Goal: Information Seeking & Learning: Learn about a topic

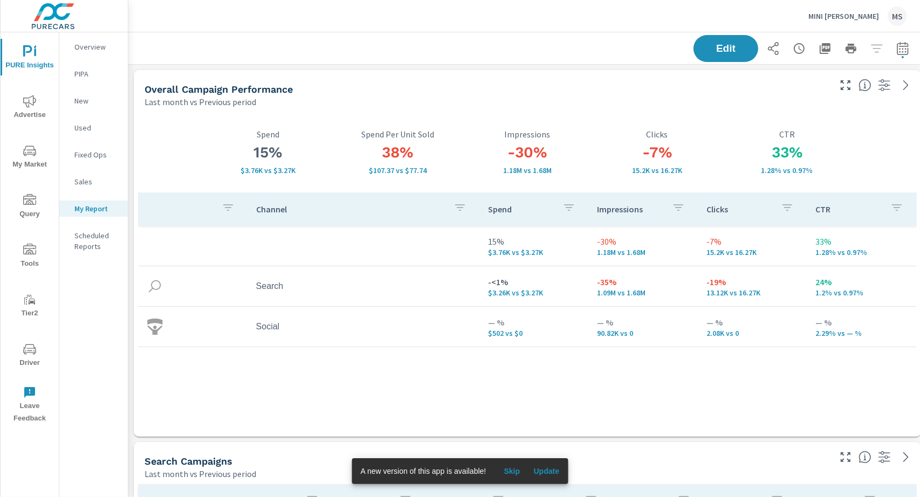
scroll to position [1865, 798]
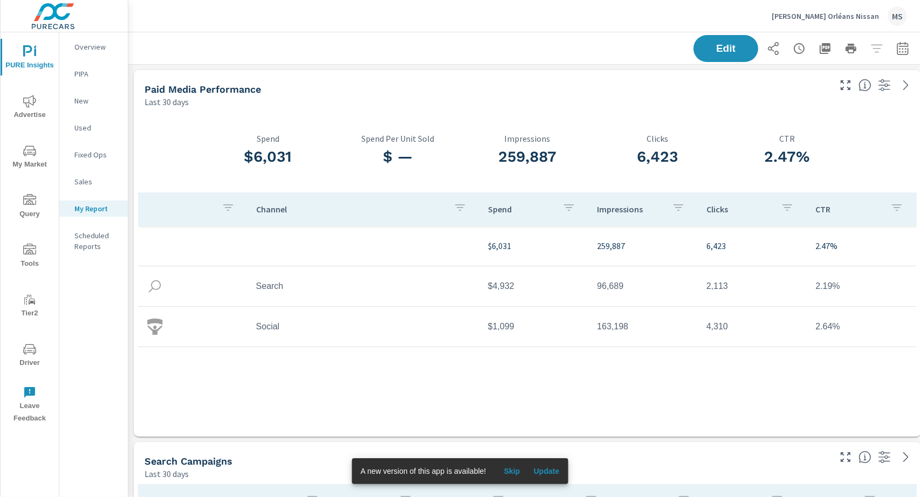
scroll to position [3849, 798]
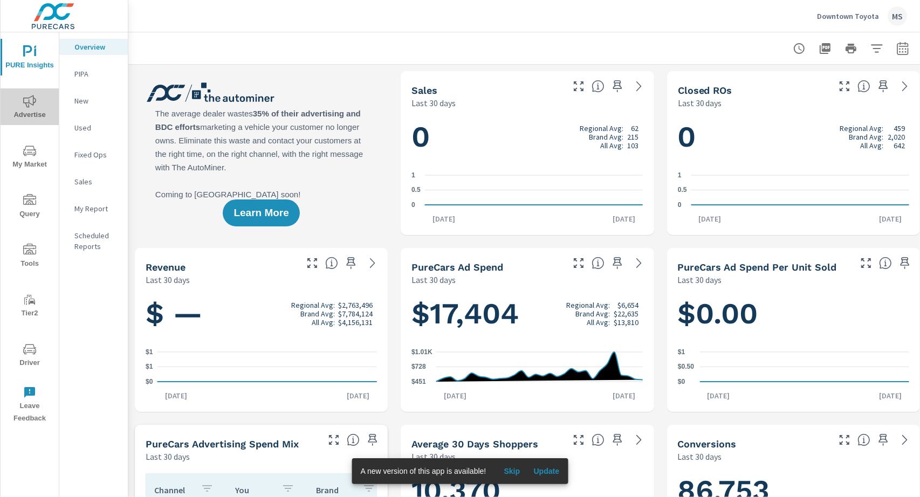
click at [37, 114] on span "Advertise" at bounding box center [30, 108] width 52 height 26
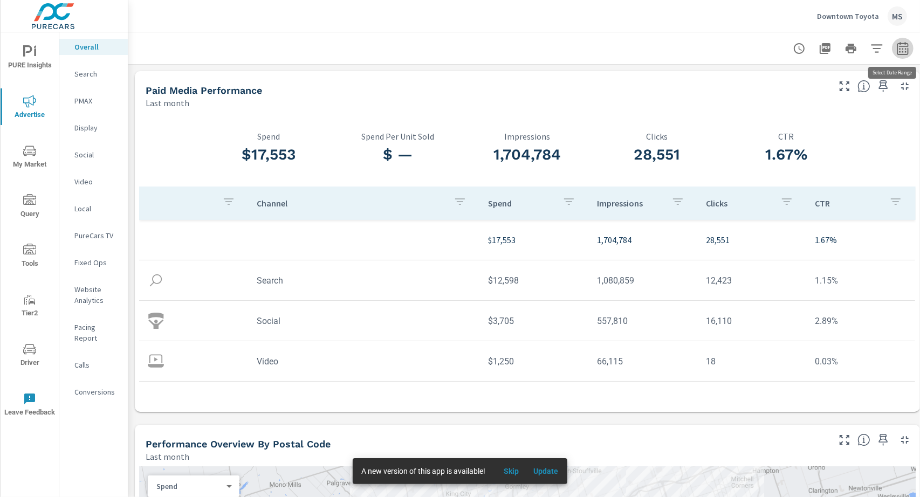
click at [901, 51] on icon "button" at bounding box center [902, 48] width 13 height 13
select select "Last month"
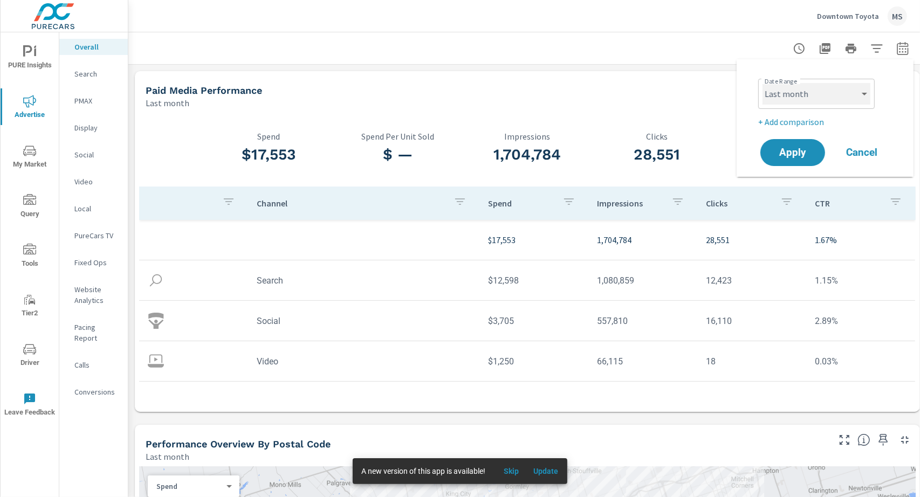
click at [810, 97] on select "Custom Yesterday Last week Last 7 days Last 14 days Last 30 days Last 45 days L…" at bounding box center [816, 94] width 108 height 22
click at [762, 83] on select "Custom Yesterday Last week Last 7 days Last 14 days Last 30 days Last 45 days L…" at bounding box center [816, 94] width 108 height 22
click at [779, 123] on p "+ Add comparison" at bounding box center [827, 121] width 138 height 13
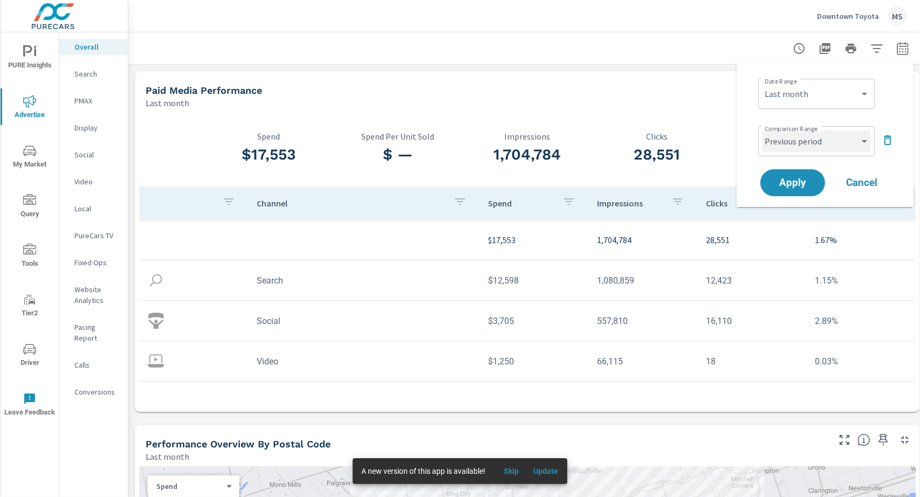
click at [779, 137] on select "Custom Previous period Previous month Previous year" at bounding box center [816, 141] width 108 height 22
click at [762, 130] on select "Custom Previous period Previous month Previous year" at bounding box center [816, 141] width 108 height 22
select select "Previous month"
click at [792, 182] on span "Apply" at bounding box center [792, 183] width 44 height 10
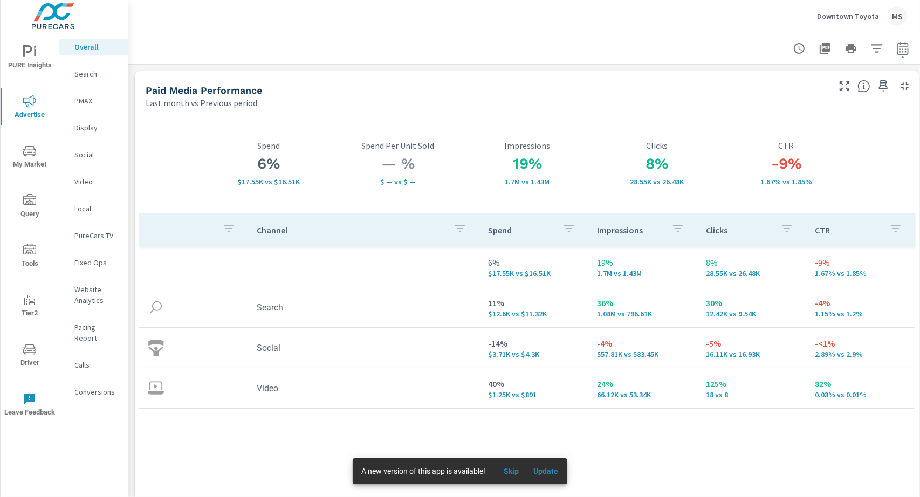
click at [85, 294] on p "Website Analytics" at bounding box center [96, 295] width 45 height 22
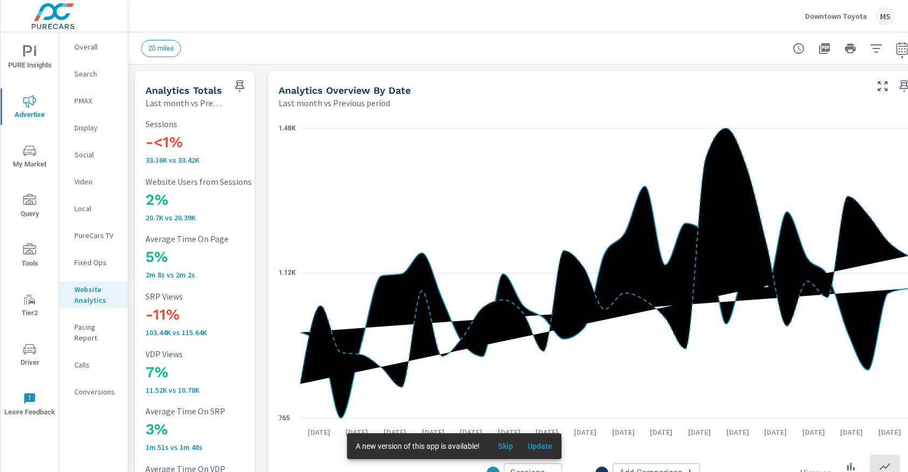
click at [91, 48] on p "Overall" at bounding box center [96, 47] width 45 height 11
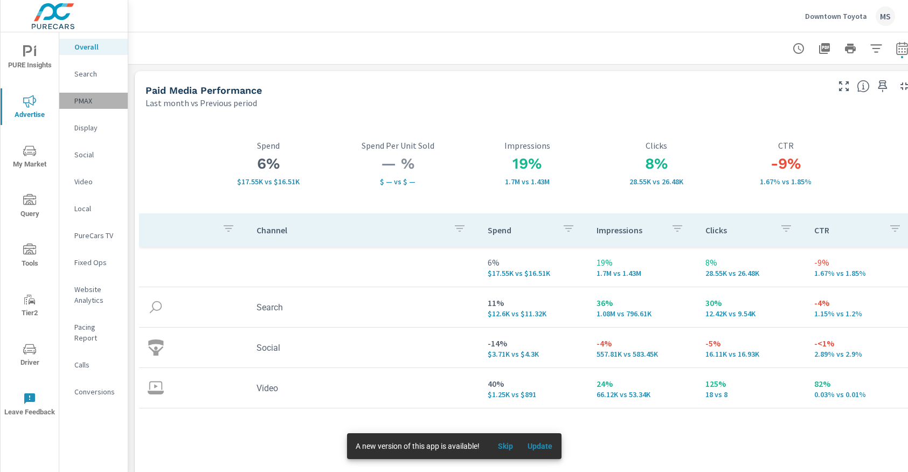
click at [91, 99] on p "PMAX" at bounding box center [96, 100] width 45 height 11
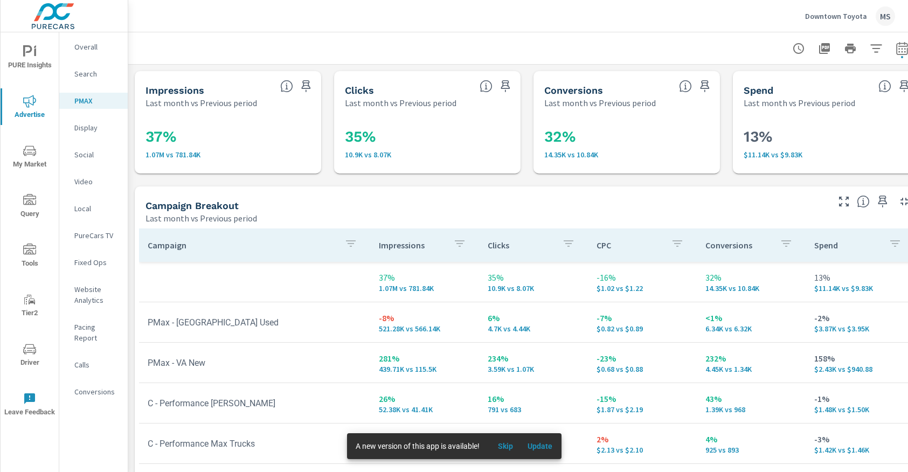
click at [94, 42] on p "Overall" at bounding box center [96, 47] width 45 height 11
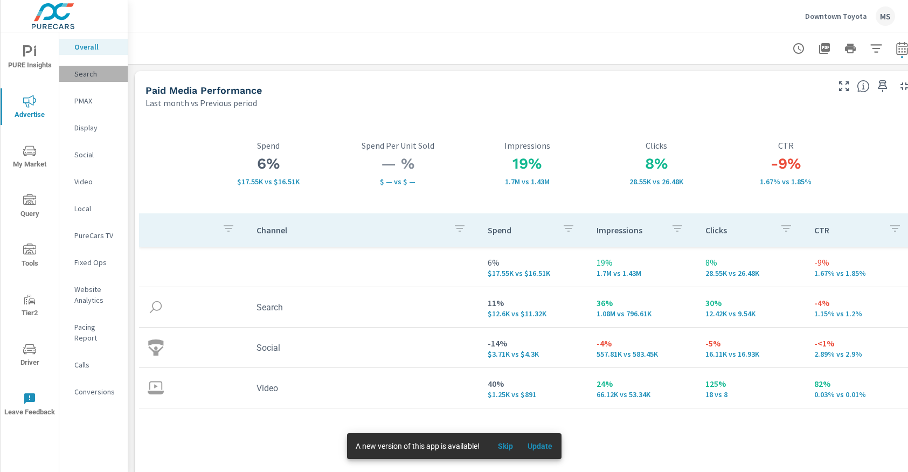
click at [86, 74] on p "Search" at bounding box center [96, 73] width 45 height 11
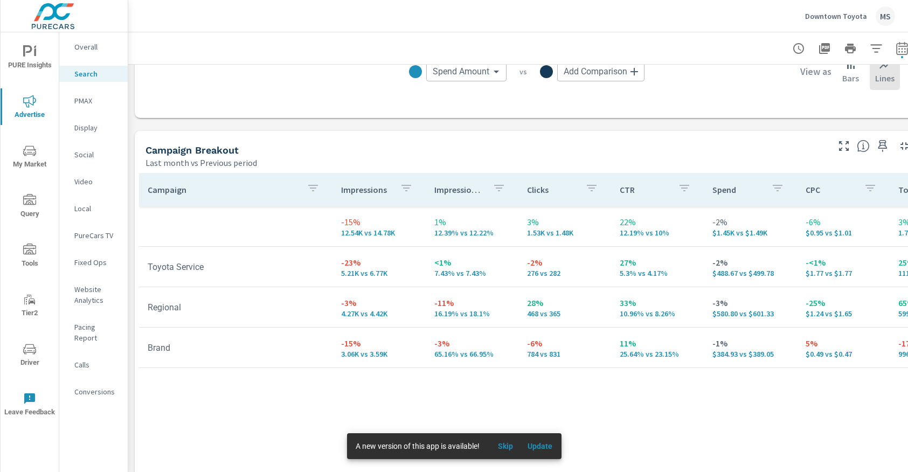
scroll to position [1017, 0]
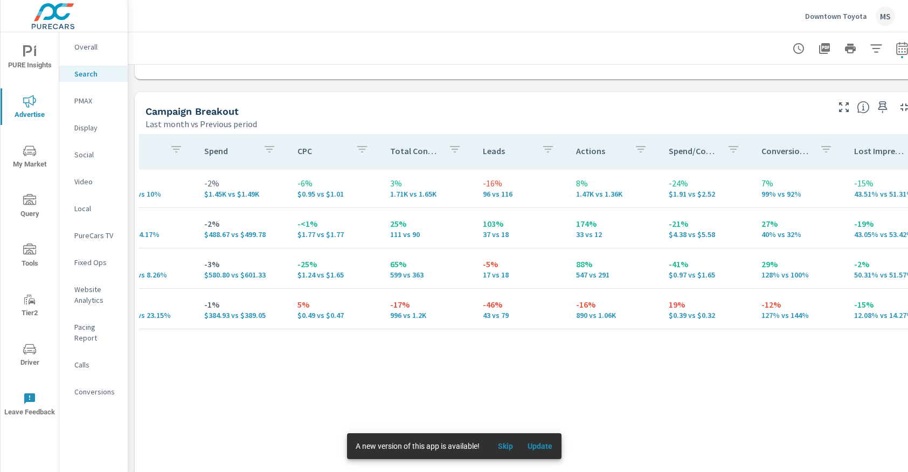
scroll to position [0, 509]
click at [85, 104] on p "PMAX" at bounding box center [96, 100] width 45 height 11
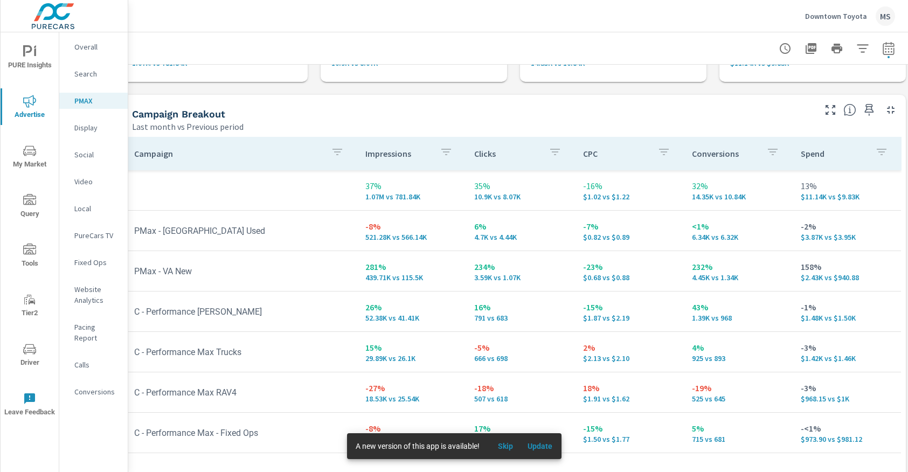
scroll to position [92, 18]
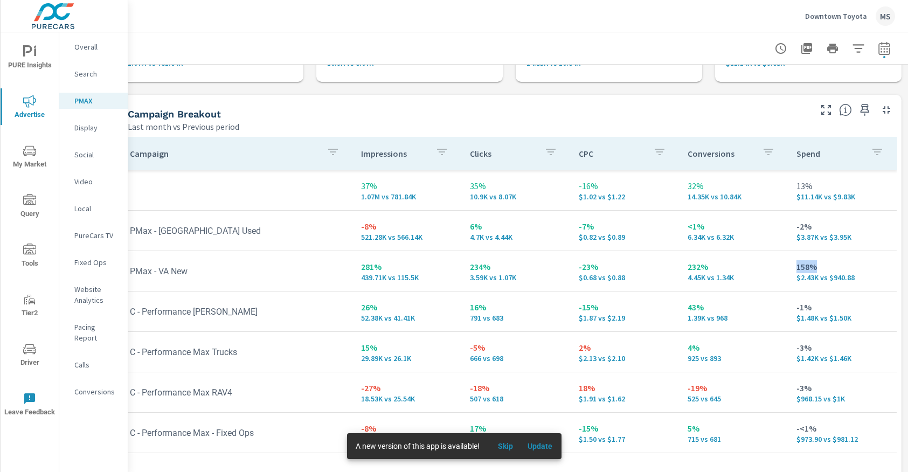
drag, startPoint x: 817, startPoint y: 268, endPoint x: 797, endPoint y: 268, distance: 19.4
click at [797, 268] on p "158%" at bounding box center [843, 266] width 92 height 13
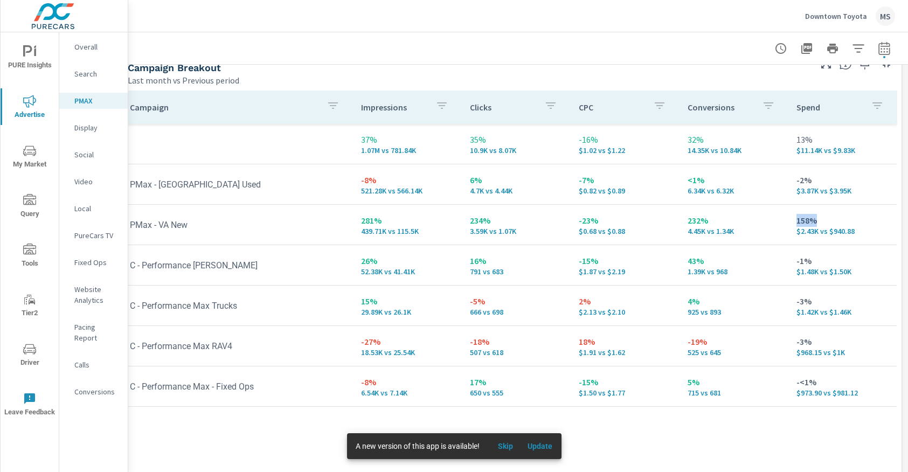
scroll to position [139, 18]
click at [79, 157] on p "Social" at bounding box center [96, 154] width 45 height 11
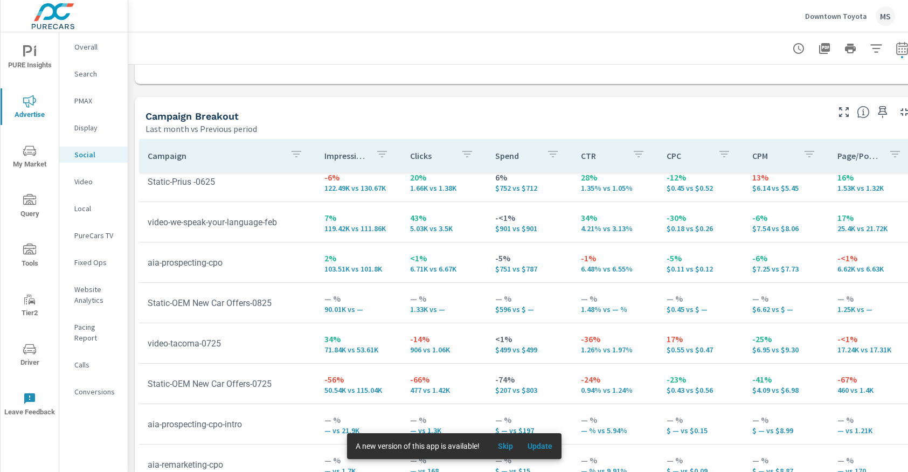
scroll to position [441, 0]
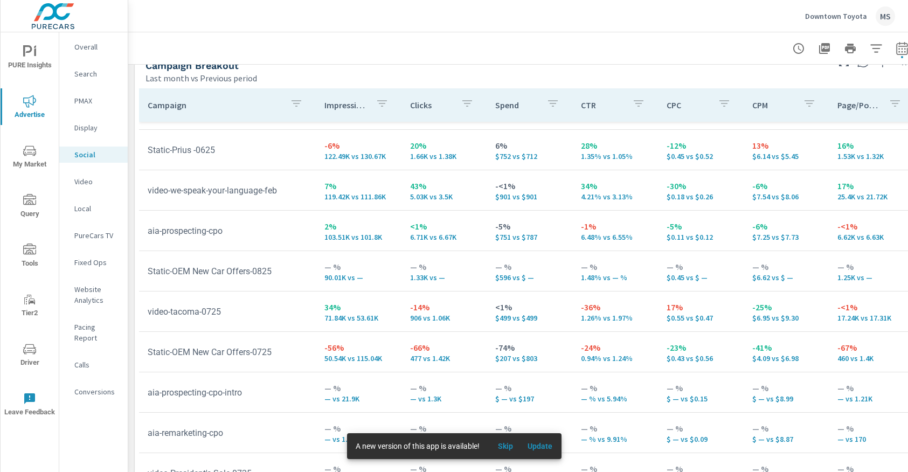
scroll to position [44, 0]
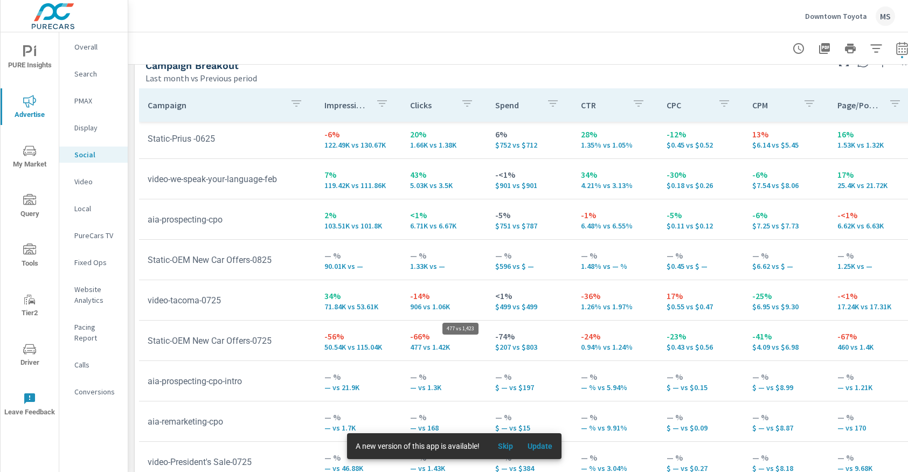
scroll to position [51, 0]
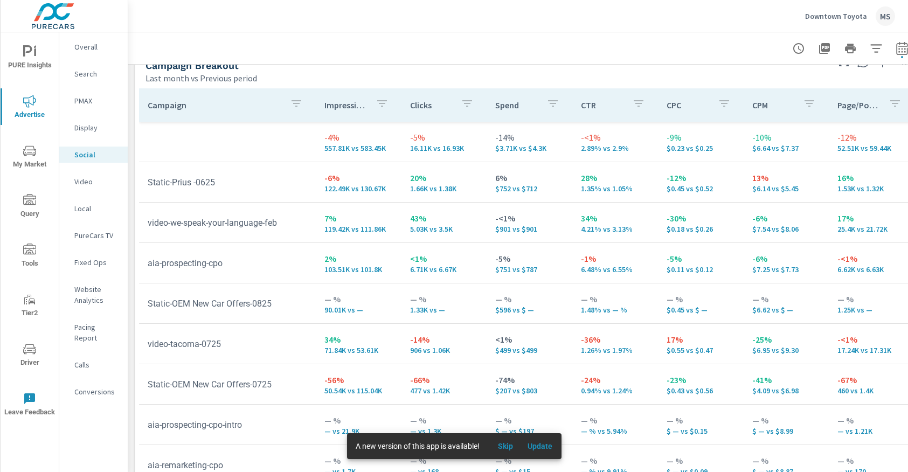
click at [87, 186] on p "Video" at bounding box center [96, 181] width 45 height 11
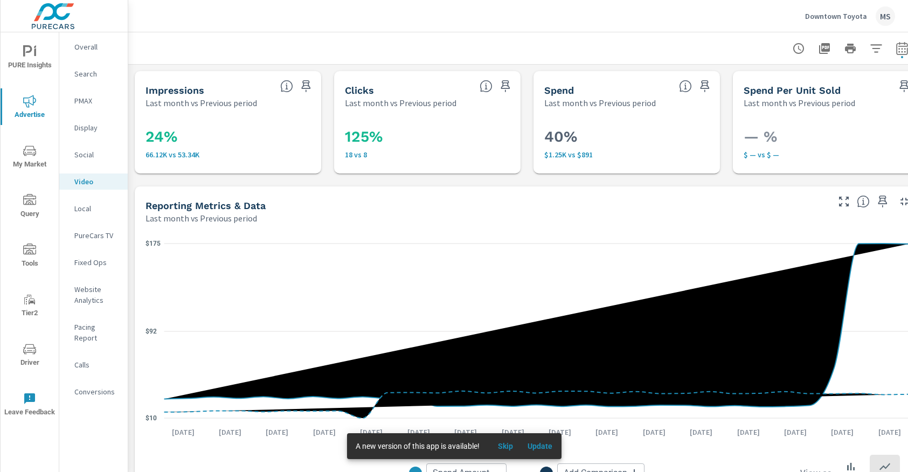
click at [87, 300] on p "Website Analytics" at bounding box center [96, 295] width 45 height 22
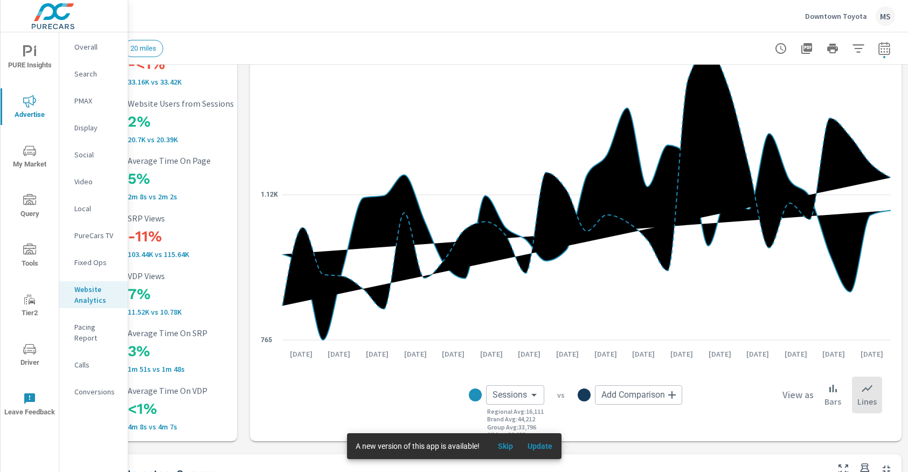
scroll to position [57, 18]
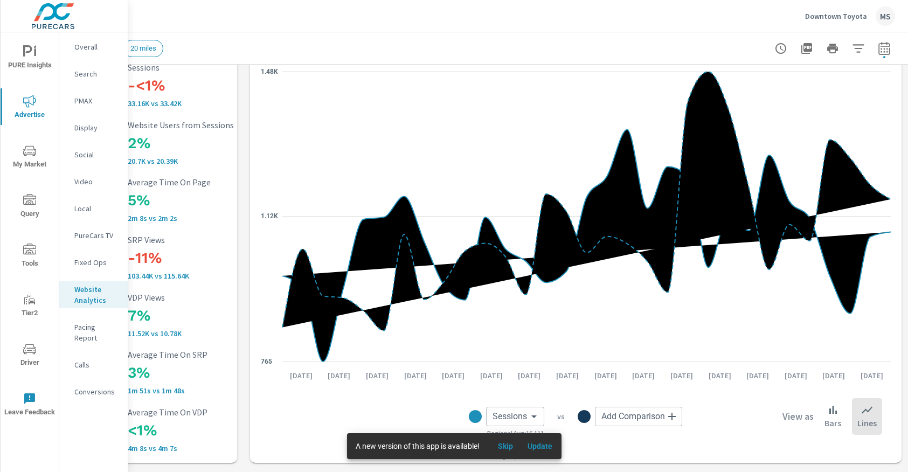
click at [99, 387] on p "Conversions" at bounding box center [96, 392] width 45 height 11
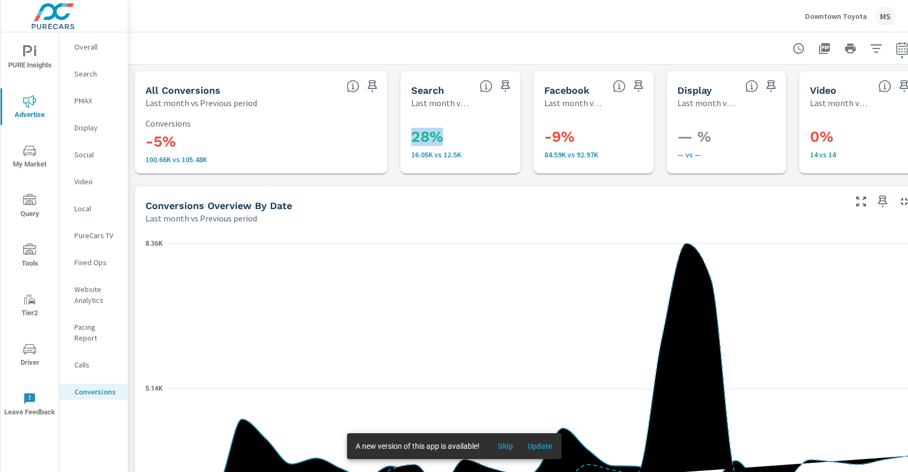
drag, startPoint x: 413, startPoint y: 137, endPoint x: 443, endPoint y: 137, distance: 30.2
click at [443, 137] on h3 "28%" at bounding box center [482, 137] width 142 height 18
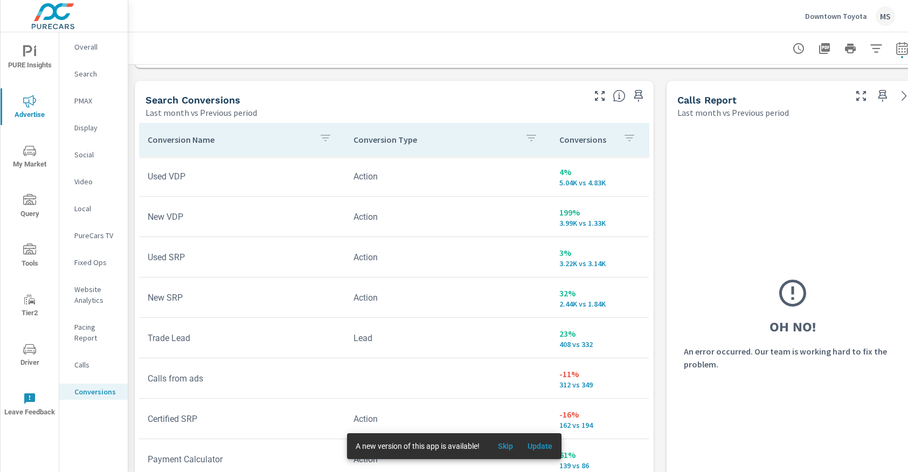
scroll to position [572, 0]
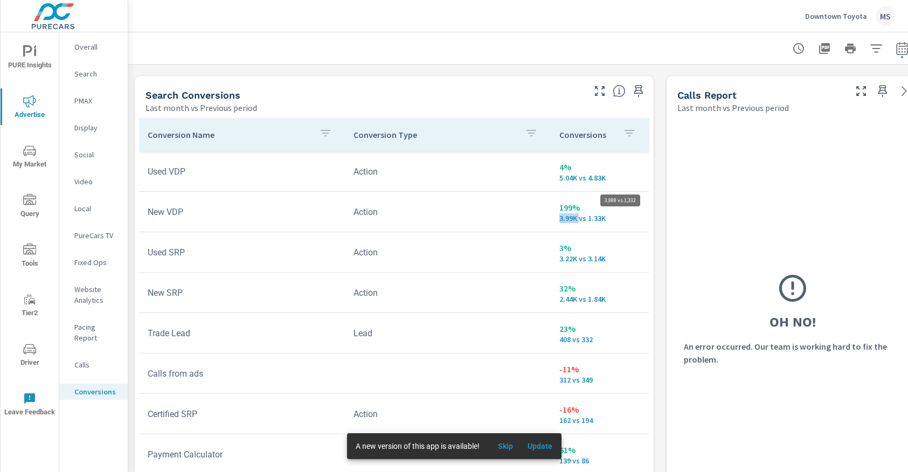
drag, startPoint x: 560, startPoint y: 221, endPoint x: 581, endPoint y: 221, distance: 21.0
click at [581, 221] on p "3.99K vs 1.33K" at bounding box center [600, 218] width 81 height 9
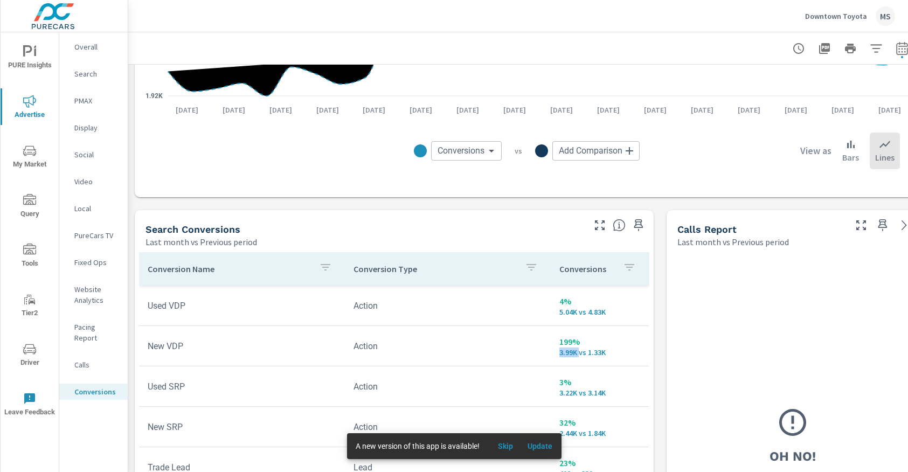
scroll to position [505, 0]
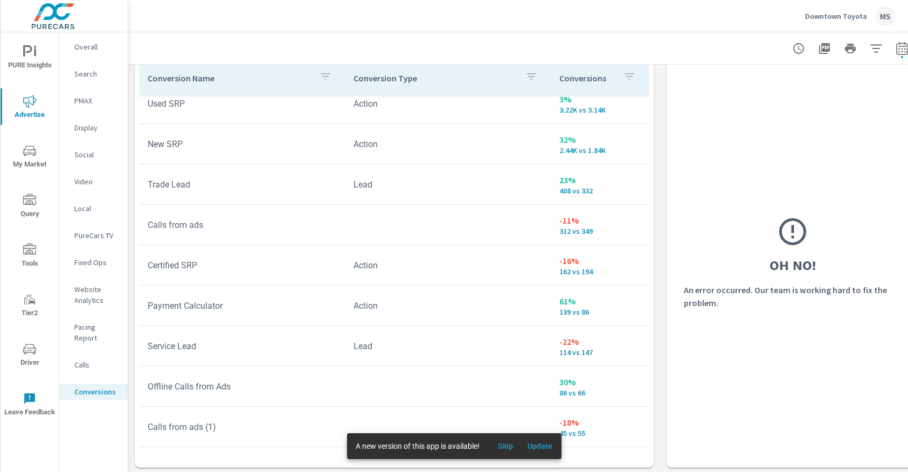
scroll to position [635, 0]
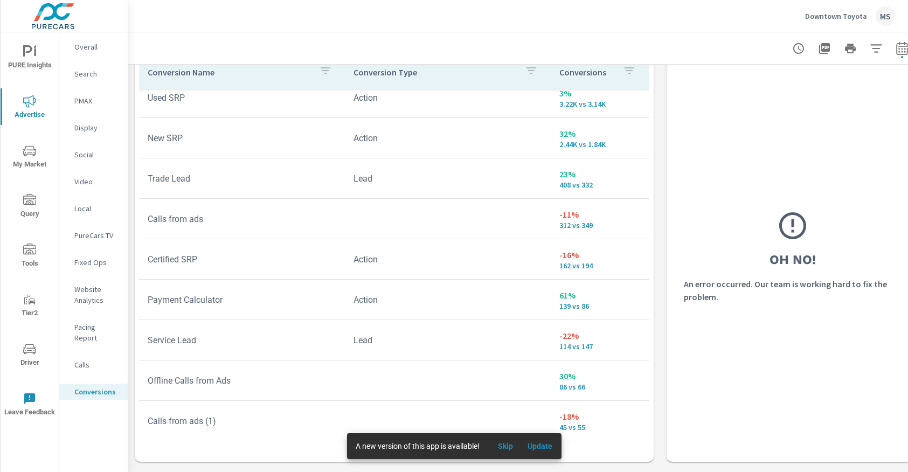
scroll to position [17, 0]
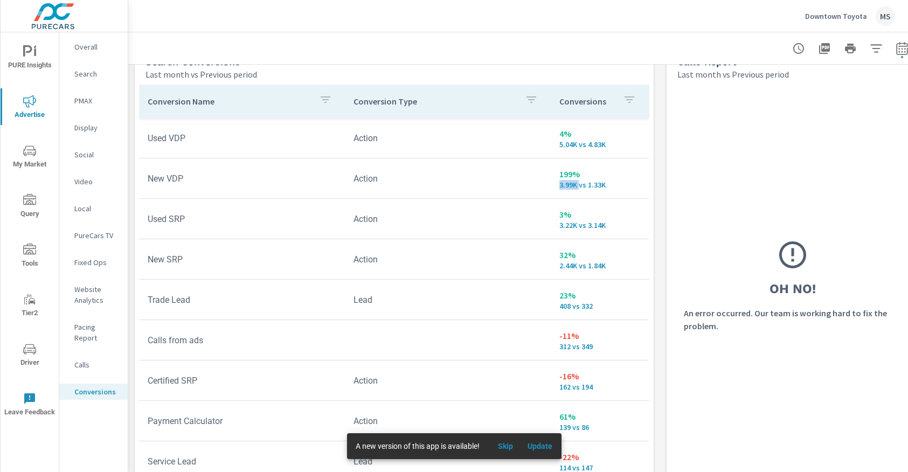
scroll to position [602, 0]
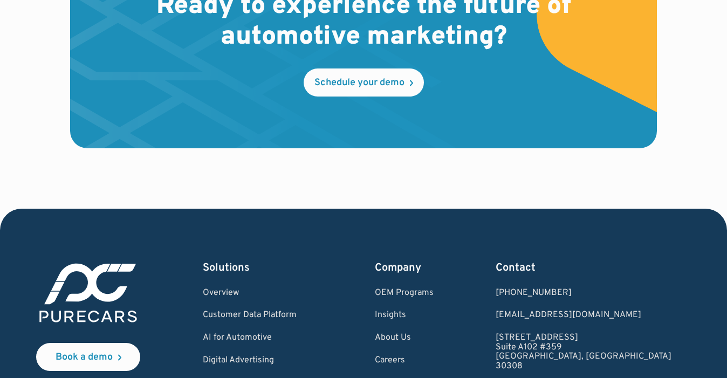
scroll to position [3252, 0]
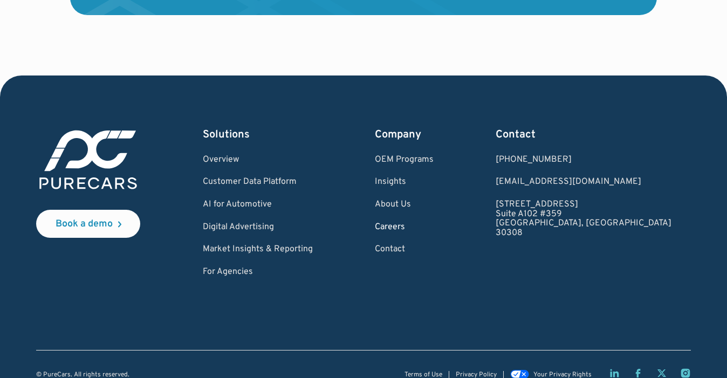
click at [433, 223] on link "Careers" at bounding box center [404, 228] width 59 height 10
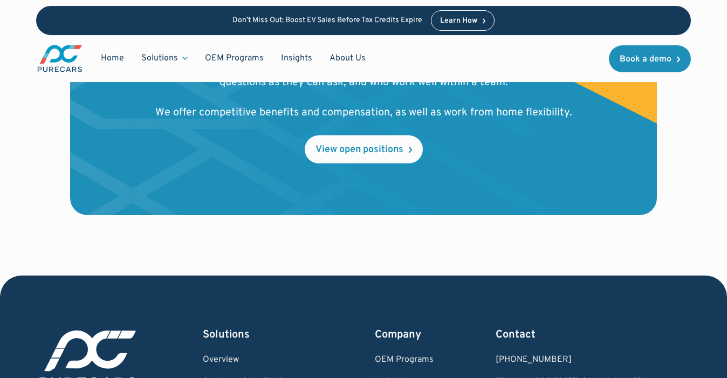
scroll to position [1242, 0]
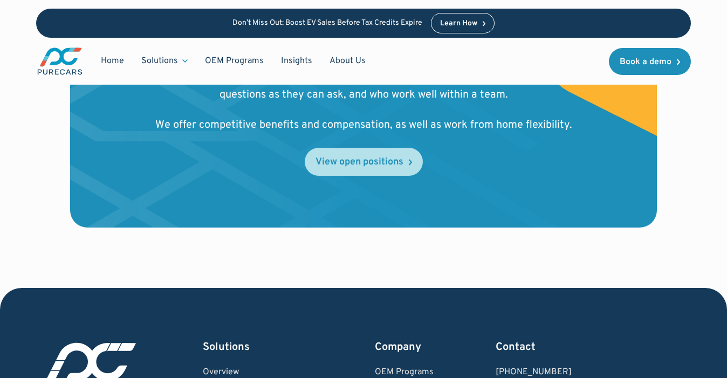
click at [366, 160] on div "View open positions" at bounding box center [359, 162] width 88 height 10
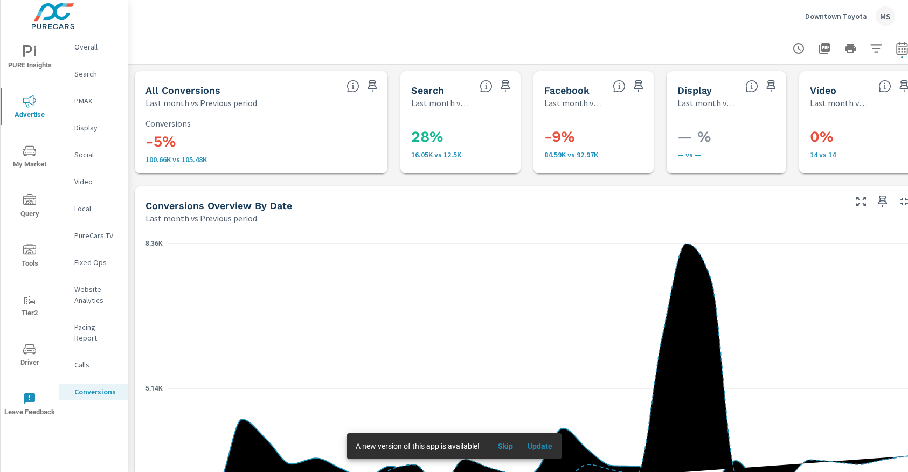
scroll to position [602, 0]
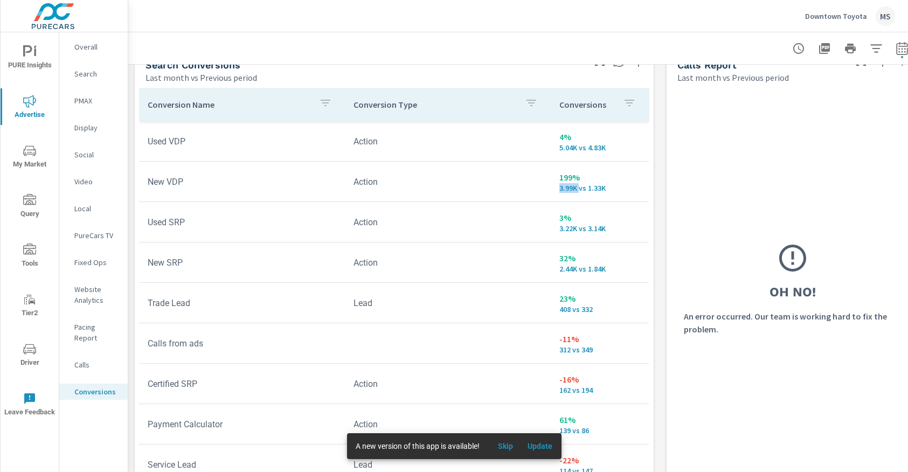
click at [25, 253] on icon "nav menu" at bounding box center [29, 249] width 13 height 11
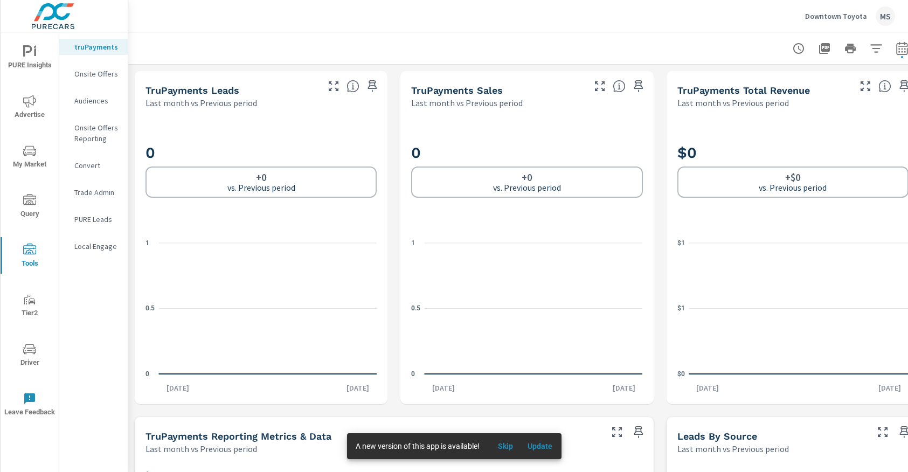
click at [98, 219] on p "PURE Leads" at bounding box center [96, 219] width 45 height 11
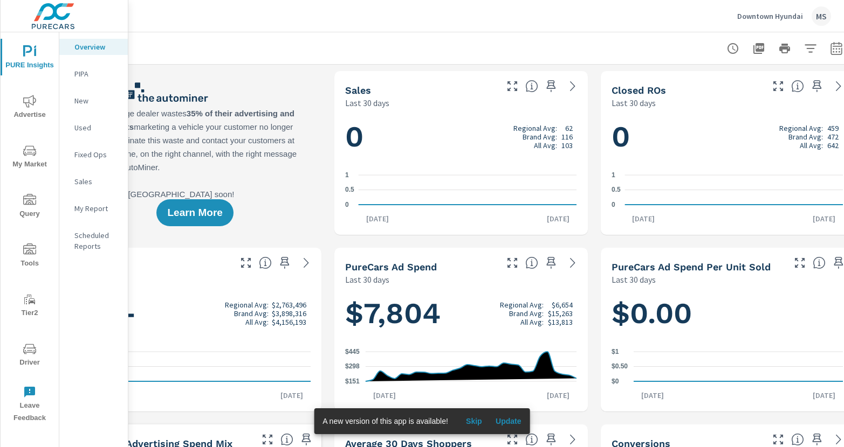
scroll to position [0, 82]
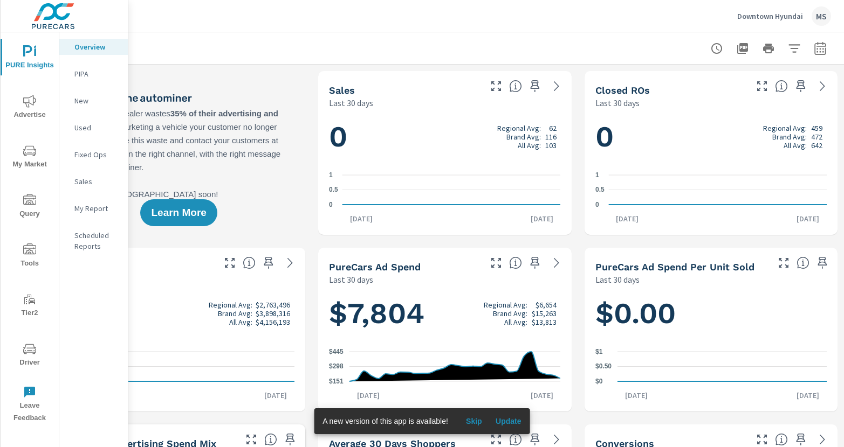
click at [821, 43] on icon "button" at bounding box center [819, 48] width 11 height 13
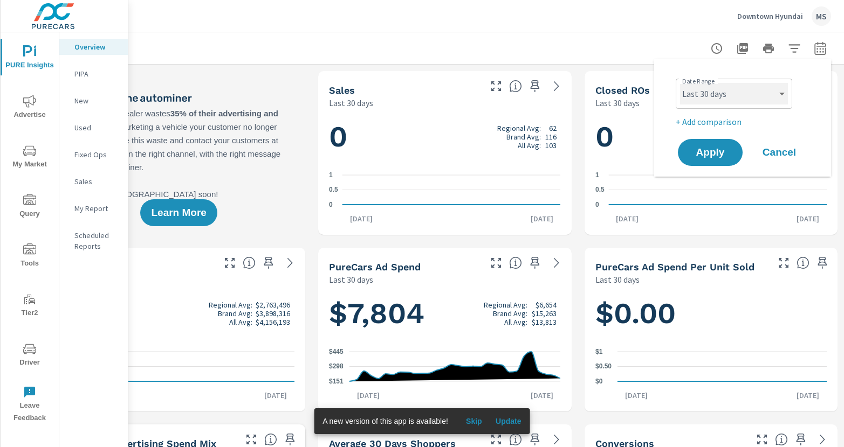
click at [693, 86] on select "Custom Yesterday Last week Last 7 days Last 14 days Last 30 days Last 45 days L…" at bounding box center [734, 94] width 108 height 22
click at [768, 92] on select "Custom Yesterday Last week Last 7 days Last 14 days Last 30 days Last 45 days L…" at bounding box center [734, 94] width 108 height 22
click at [680, 83] on select "Custom Yesterday Last week Last 7 days Last 14 days Last 30 days Last 45 days L…" at bounding box center [734, 94] width 108 height 22
select select "Last month"
click at [707, 133] on div "Date Range Custom Yesterday Last week Last 7 days Last 14 days Last 30 days Las…" at bounding box center [742, 118] width 151 height 100
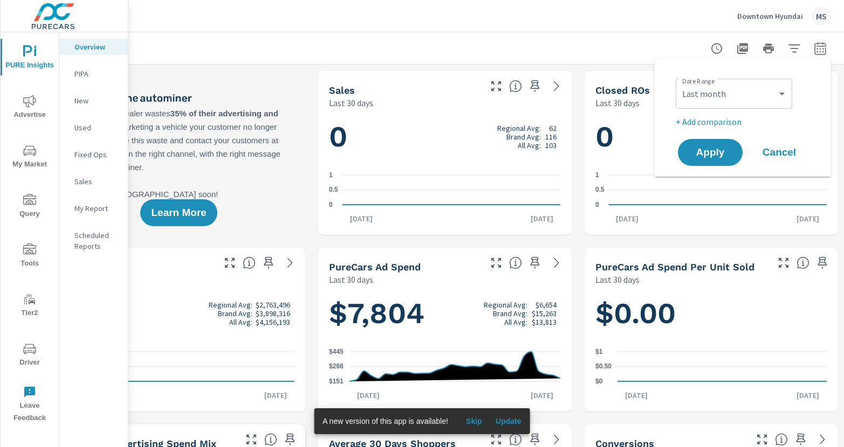
click at [707, 126] on p "+ Add comparison" at bounding box center [745, 121] width 138 height 13
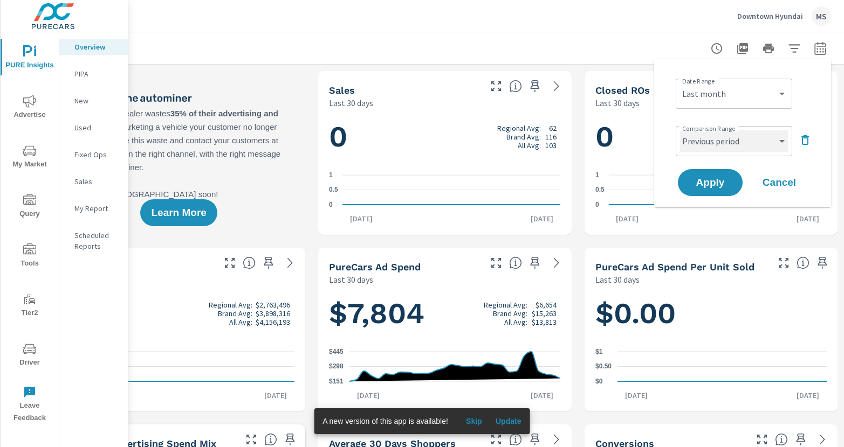
click at [708, 144] on select "Custom Previous period Previous month Previous year" at bounding box center [734, 141] width 108 height 22
click at [680, 130] on select "Custom Previous period Previous month Previous year" at bounding box center [734, 141] width 108 height 22
select select "Previous month"
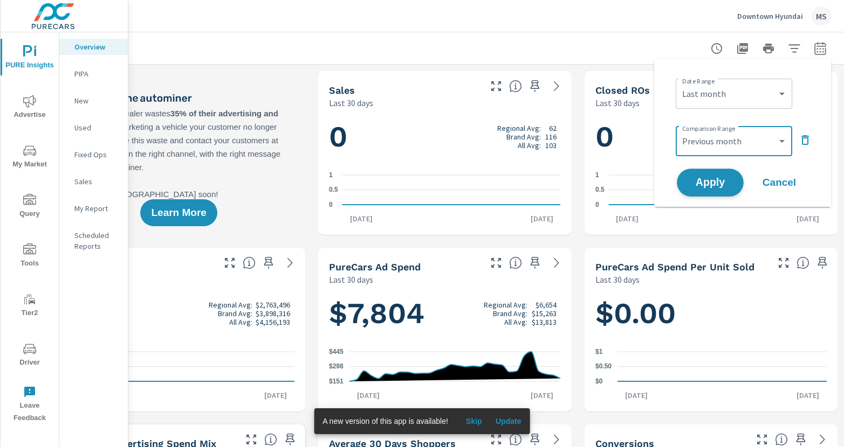
click at [710, 181] on span "Apply" at bounding box center [710, 183] width 44 height 10
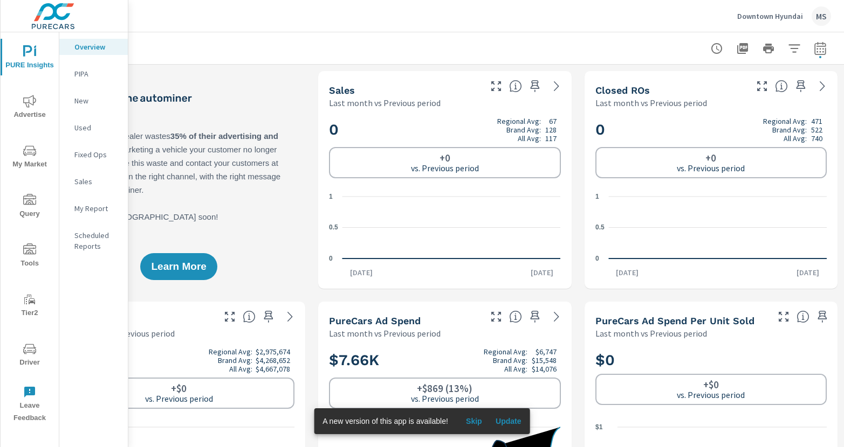
click at [30, 103] on icon "nav menu" at bounding box center [29, 101] width 13 height 13
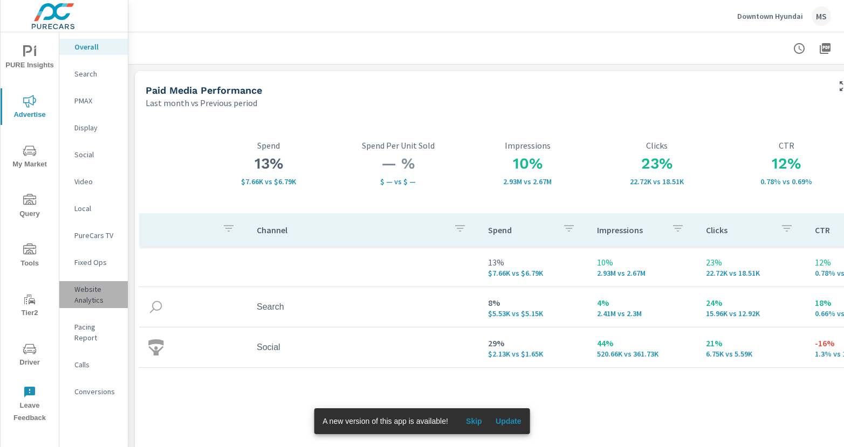
click at [92, 291] on p "Website Analytics" at bounding box center [96, 295] width 45 height 22
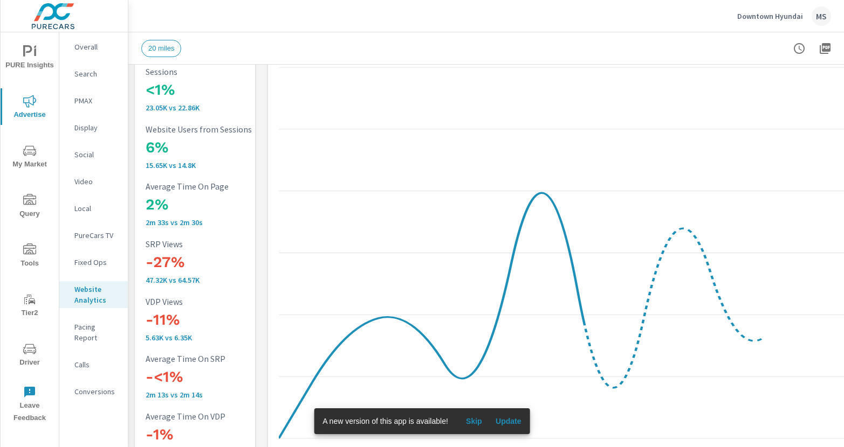
scroll to position [52, 82]
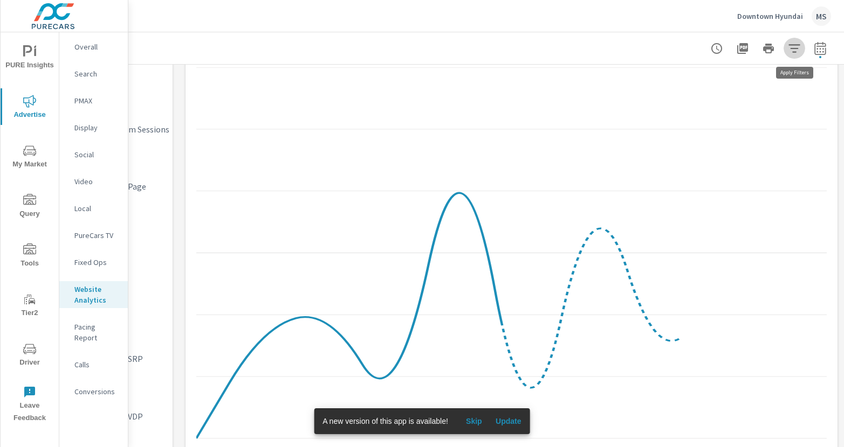
click at [794, 46] on icon "button" at bounding box center [794, 48] width 13 height 13
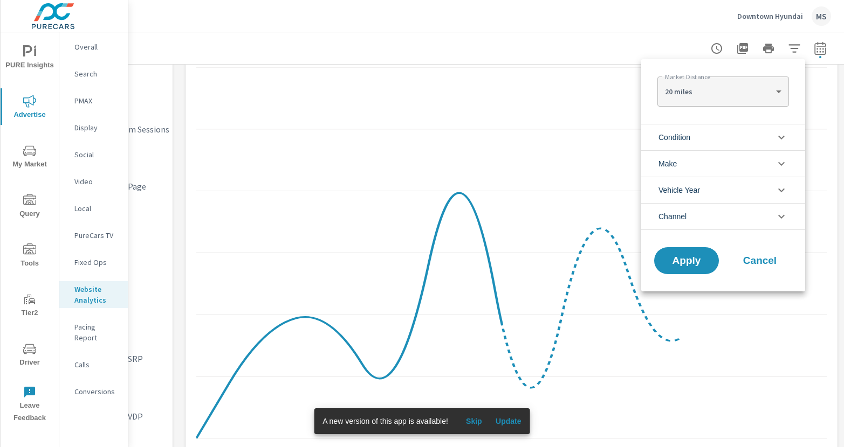
click at [686, 213] on span "Channel" at bounding box center [672, 217] width 28 height 26
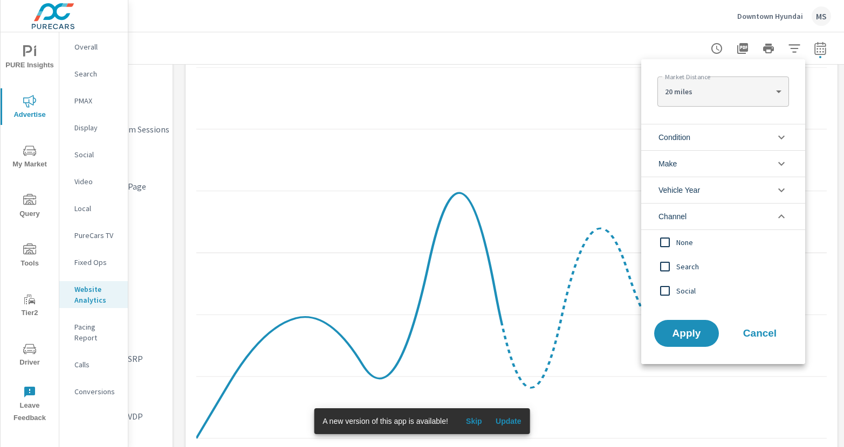
click at [663, 267] on input "filter options" at bounding box center [664, 267] width 23 height 23
click at [667, 290] on input "filter options" at bounding box center [664, 291] width 23 height 23
click at [692, 329] on span "Apply" at bounding box center [686, 334] width 44 height 10
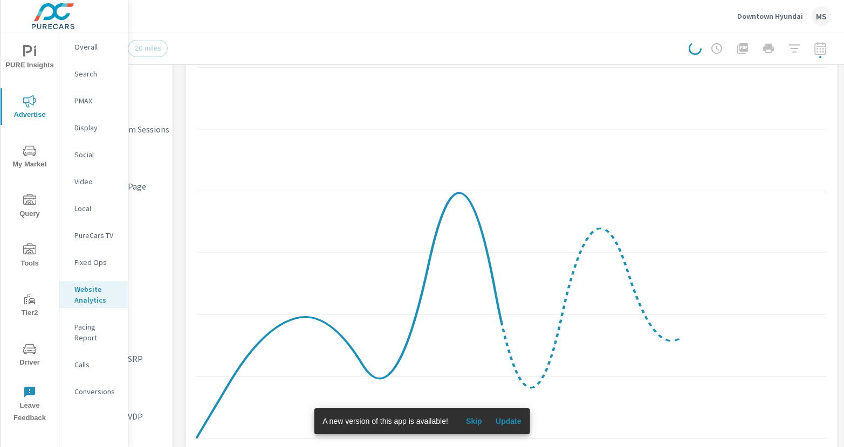
scroll to position [445, 0]
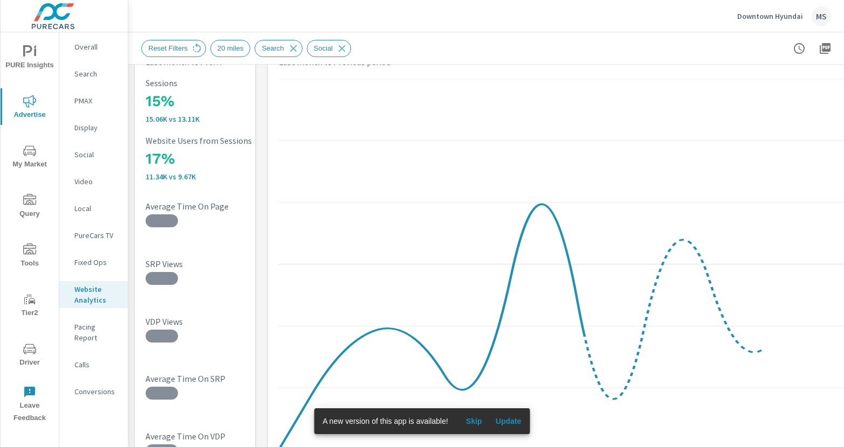
scroll to position [445, 0]
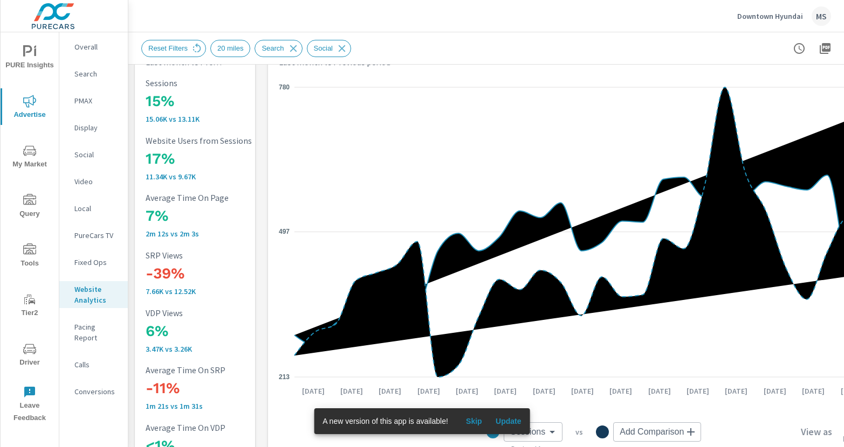
click at [86, 44] on p "Overall" at bounding box center [96, 47] width 45 height 11
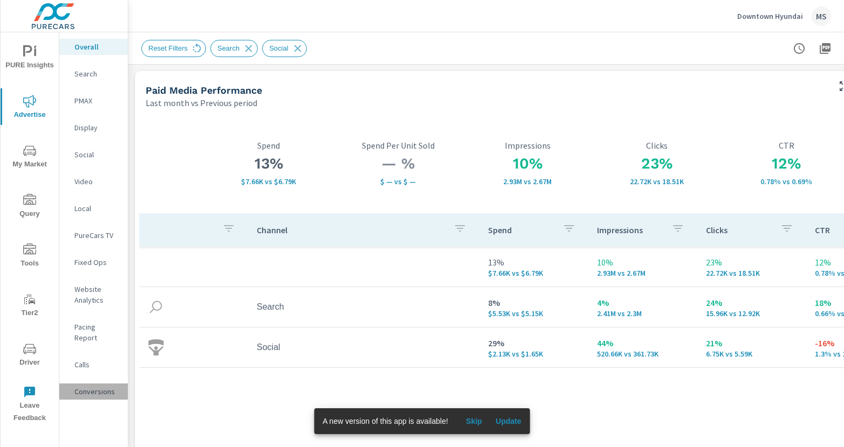
click at [93, 387] on p "Conversions" at bounding box center [96, 392] width 45 height 11
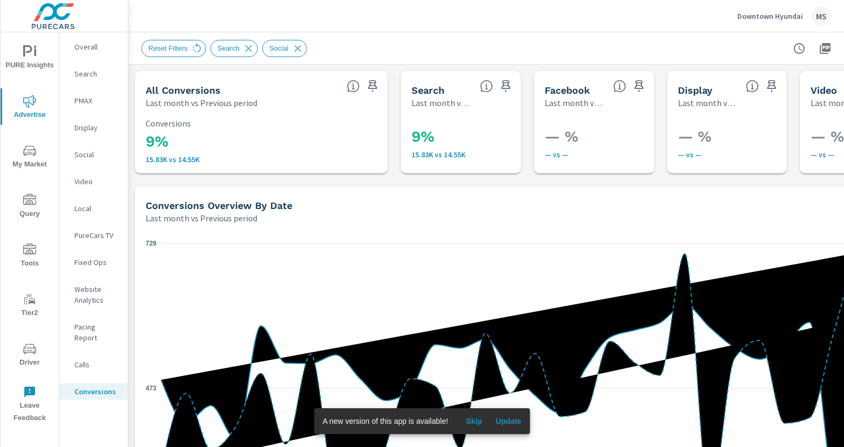
scroll to position [323, 0]
click at [247, 50] on icon at bounding box center [248, 48] width 7 height 7
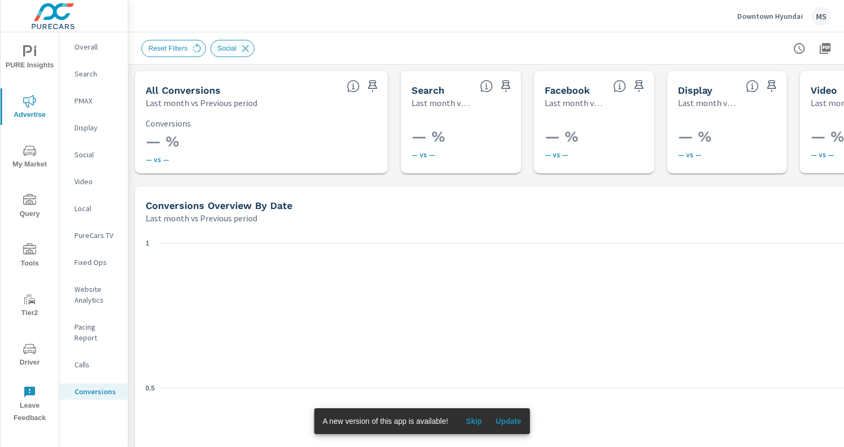
click at [248, 50] on icon at bounding box center [245, 48] width 7 height 7
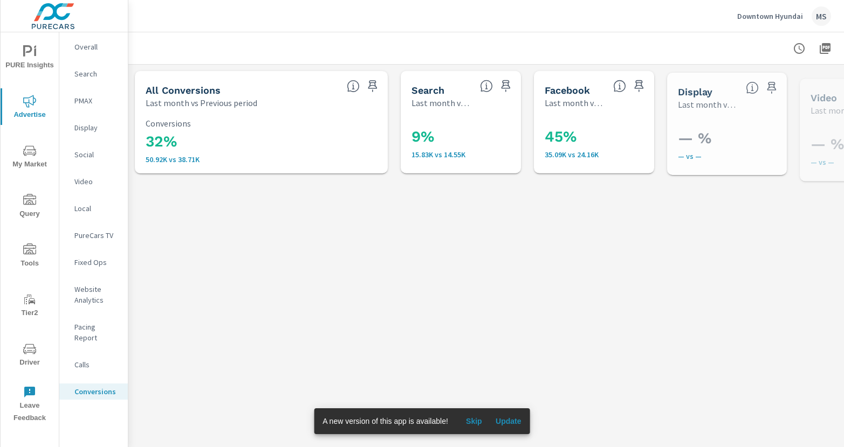
scroll to position [323, 0]
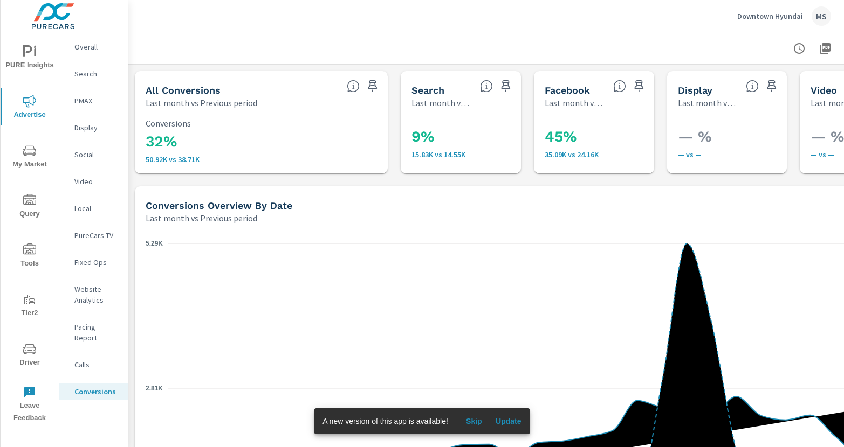
click at [75, 53] on div "Overall" at bounding box center [93, 47] width 68 height 16
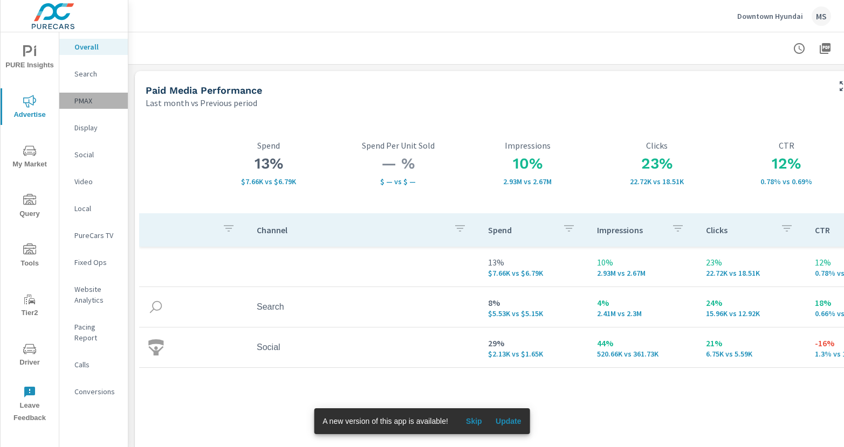
click at [89, 102] on p "PMAX" at bounding box center [96, 100] width 45 height 11
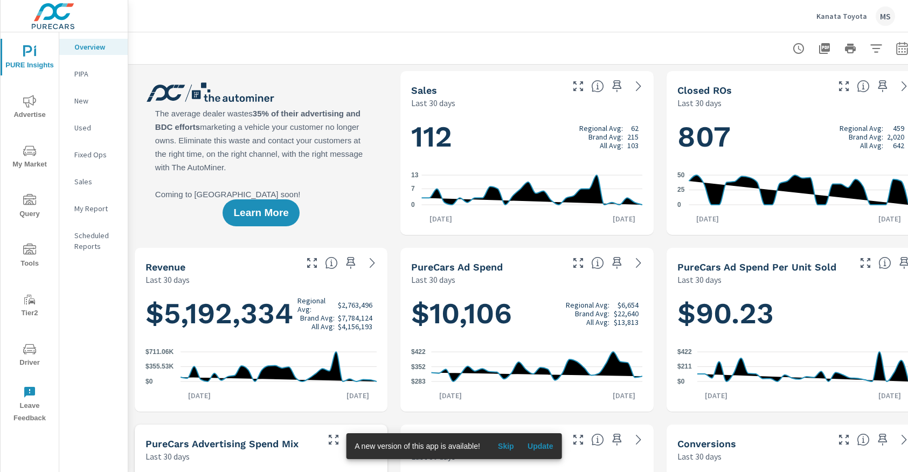
click at [27, 254] on icon "nav menu" at bounding box center [29, 250] width 13 height 13
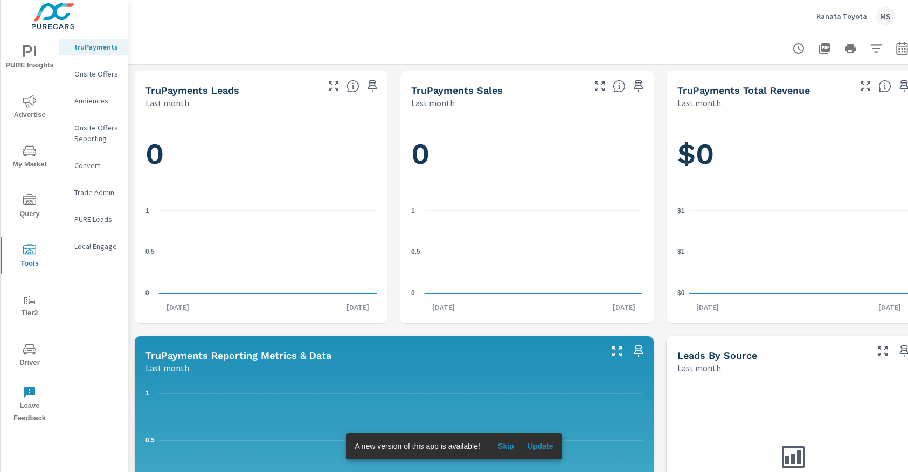
click at [30, 355] on icon "nav menu" at bounding box center [29, 349] width 13 height 13
